Goal: Task Accomplishment & Management: Manage account settings

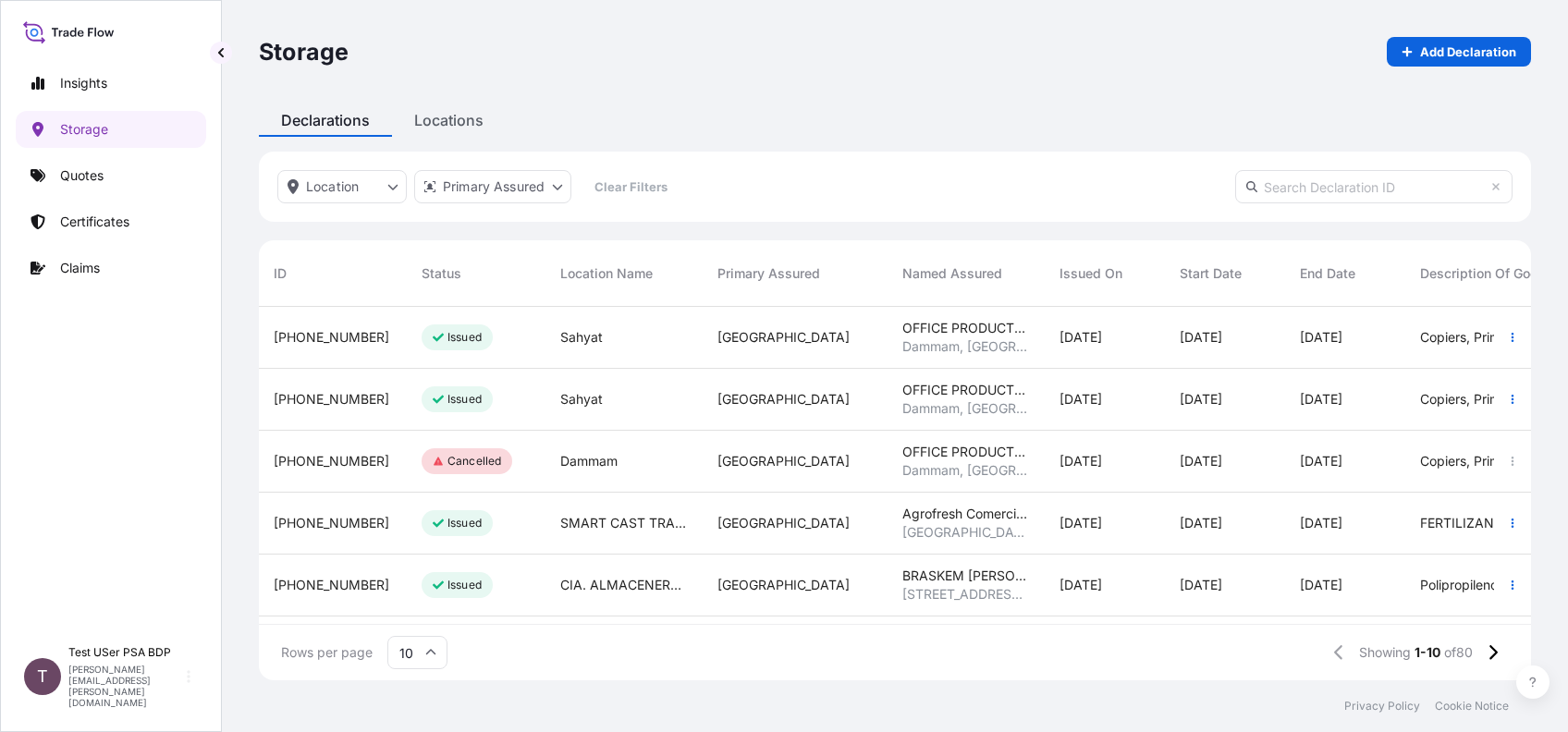
scroll to position [364, 1253]
click at [193, 694] on div "Test USer PSA BDP jennifer.ellis+bdp@wtwco.com" at bounding box center [132, 676] width 129 height 63
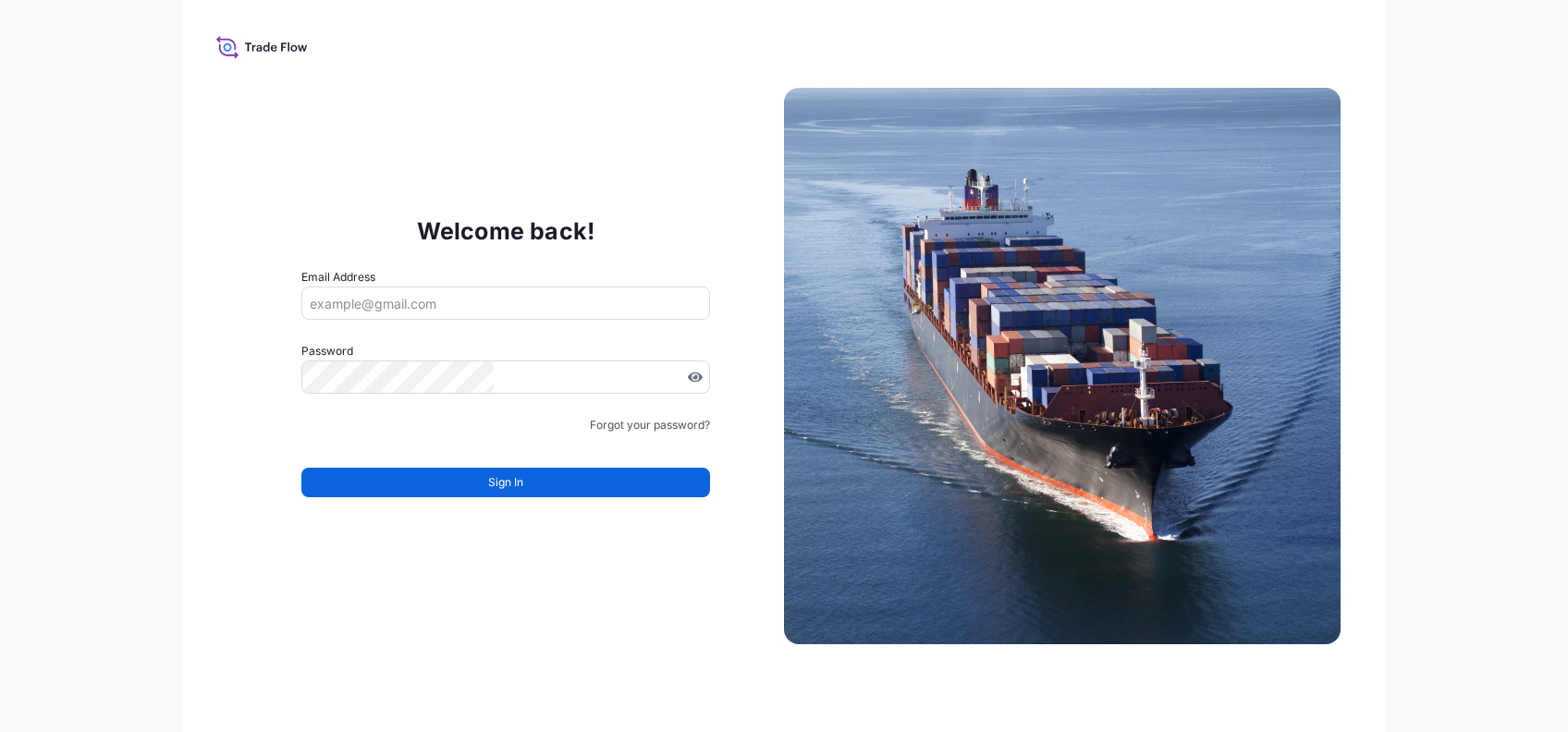
type input "[PERSON_NAME][EMAIL_ADDRESS][PERSON_NAME][DOMAIN_NAME]"
click at [398, 303] on input "[PERSON_NAME][EMAIL_ADDRESS][PERSON_NAME][DOMAIN_NAME]" at bounding box center [505, 303] width 408 height 34
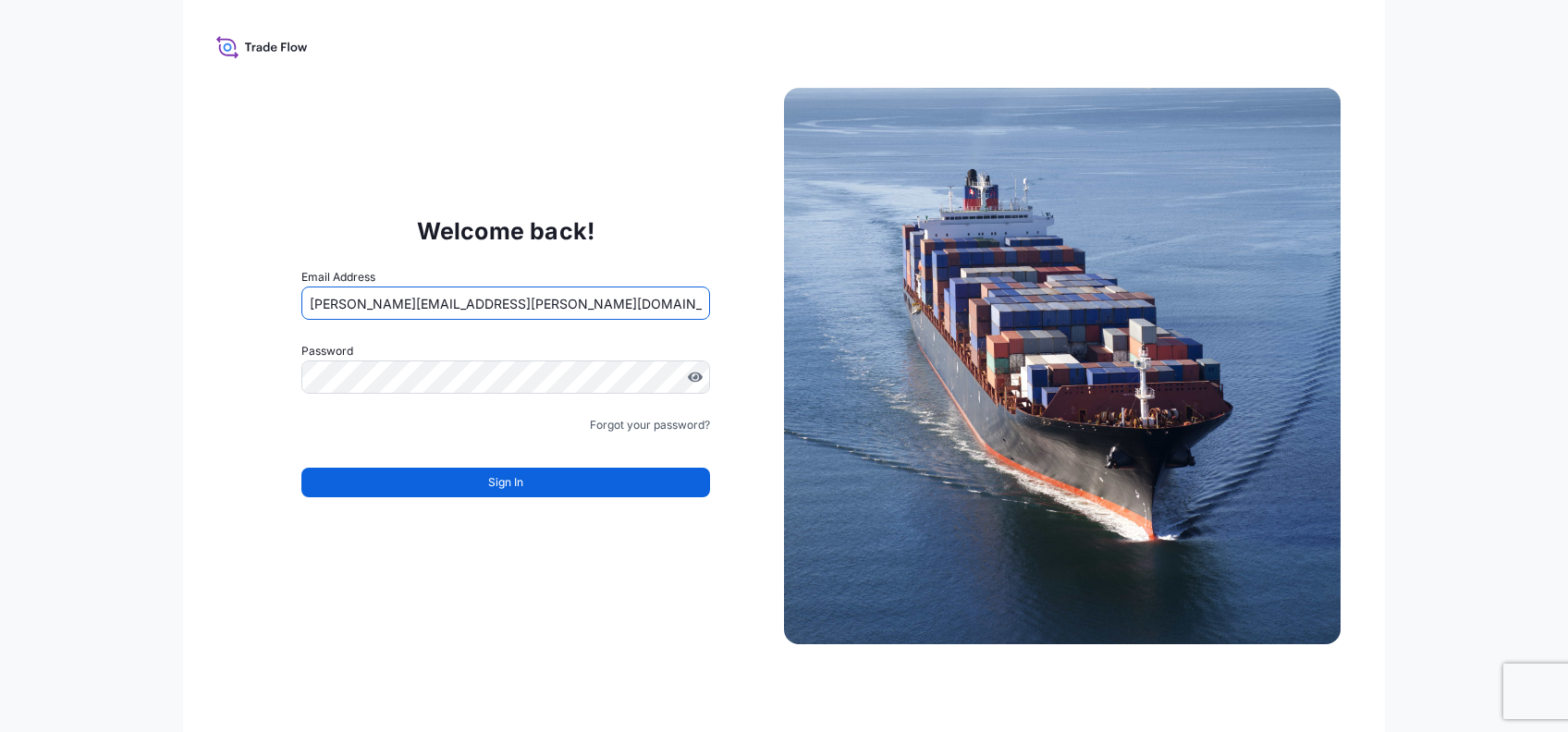
click at [409, 307] on input "[PERSON_NAME][EMAIL_ADDRESS][PERSON_NAME][DOMAIN_NAME]" at bounding box center [505, 303] width 408 height 34
click at [415, 305] on input "[PERSON_NAME][EMAIL_ADDRESS][PERSON_NAME][DOMAIN_NAME]" at bounding box center [505, 303] width 408 height 34
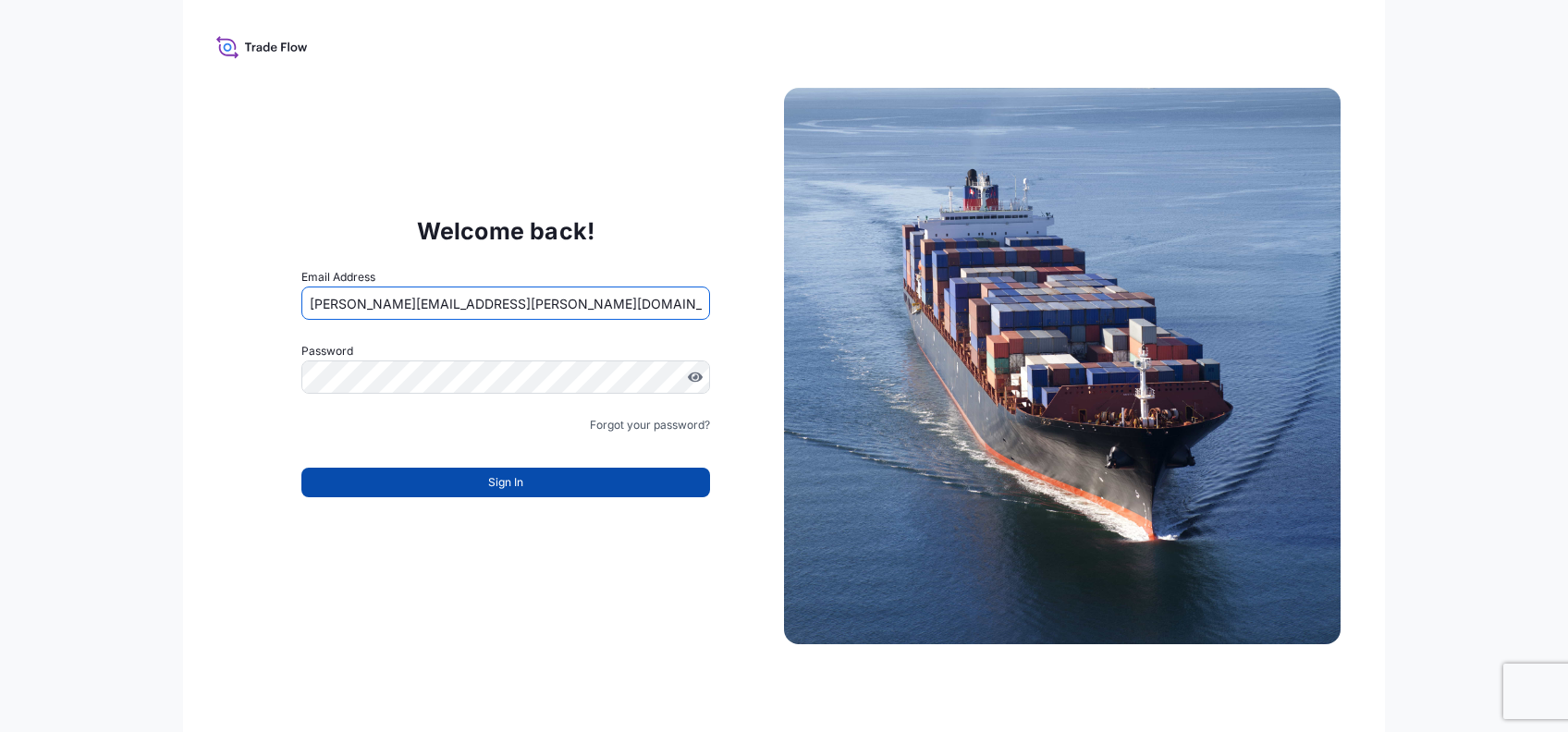
type input "[PERSON_NAME][EMAIL_ADDRESS][PERSON_NAME][DOMAIN_NAME]"
click at [485, 494] on button "Sign In" at bounding box center [505, 482] width 408 height 30
